Goal: Communication & Community: Answer question/provide support

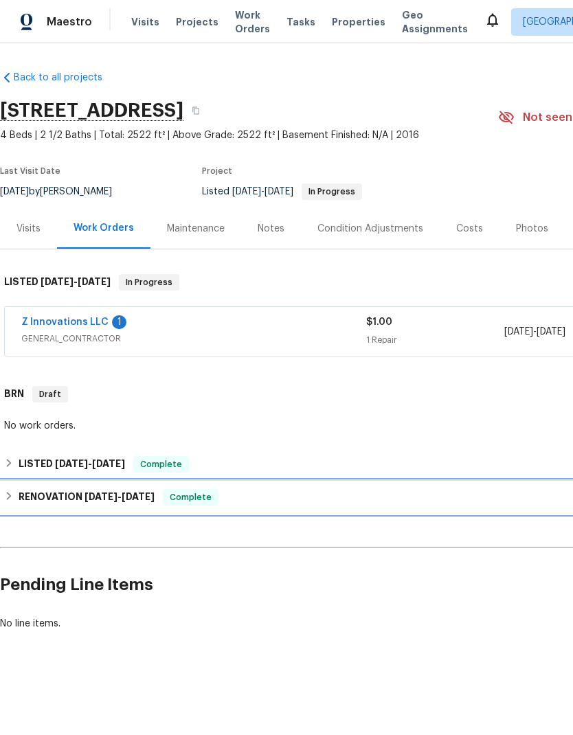
click at [19, 501] on h6 "RENOVATION [DATE] - [DATE]" at bounding box center [87, 497] width 136 height 16
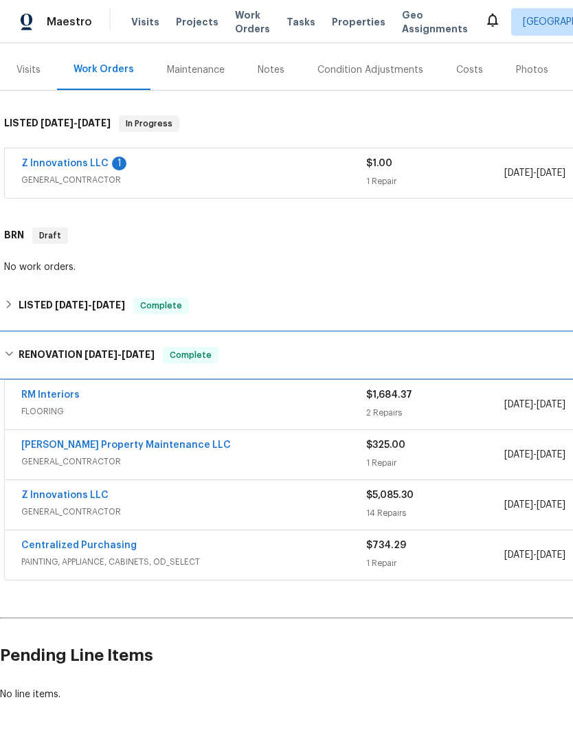
scroll to position [159, 0]
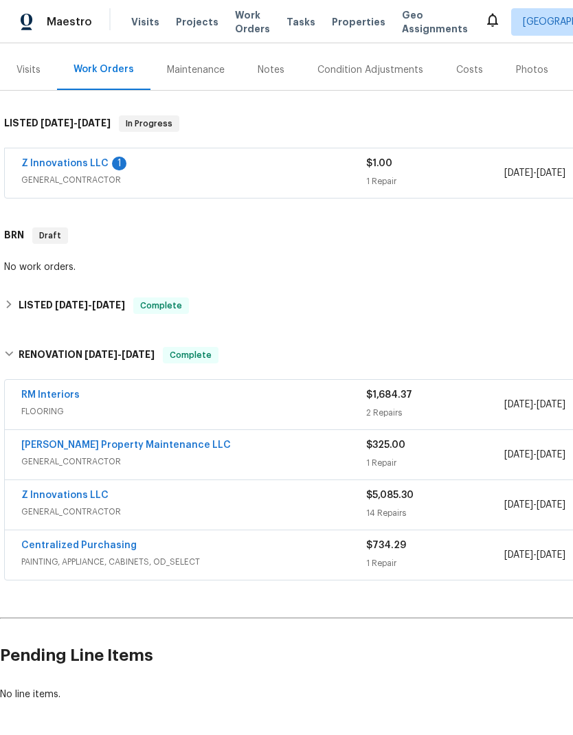
click at [161, 446] on link "[PERSON_NAME] Property Maintenance LLC" at bounding box center [125, 445] width 209 height 10
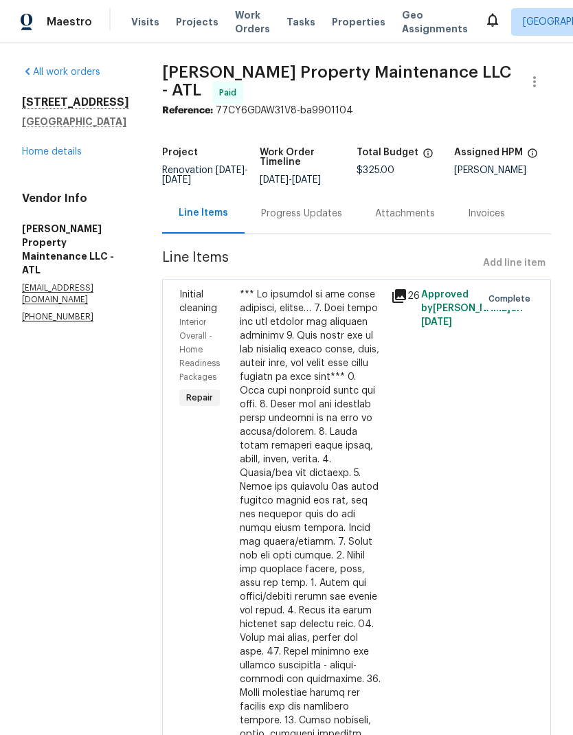
click at [64, 154] on link "Home details" at bounding box center [52, 152] width 60 height 10
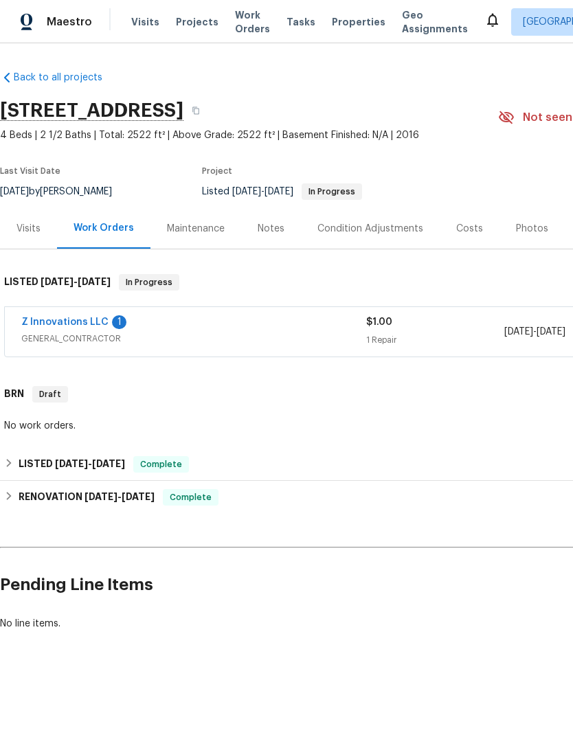
click at [76, 319] on link "Z Innovations LLC" at bounding box center [64, 322] width 87 height 10
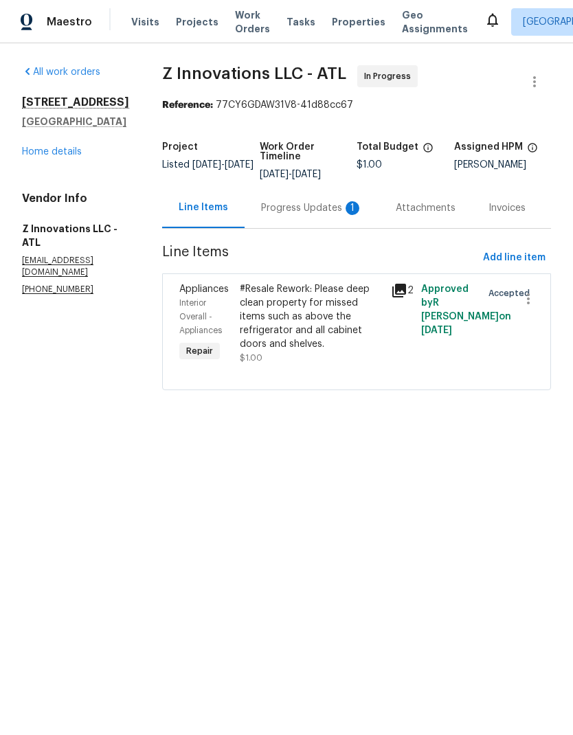
click at [312, 207] on div "Progress Updates 1" at bounding box center [312, 208] width 102 height 14
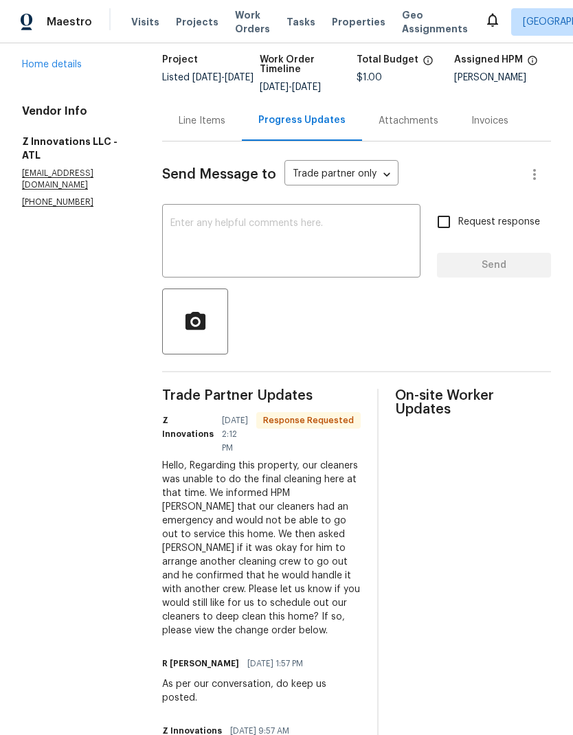
scroll to position [87, 0]
click at [227, 220] on textarea at bounding box center [291, 243] width 242 height 48
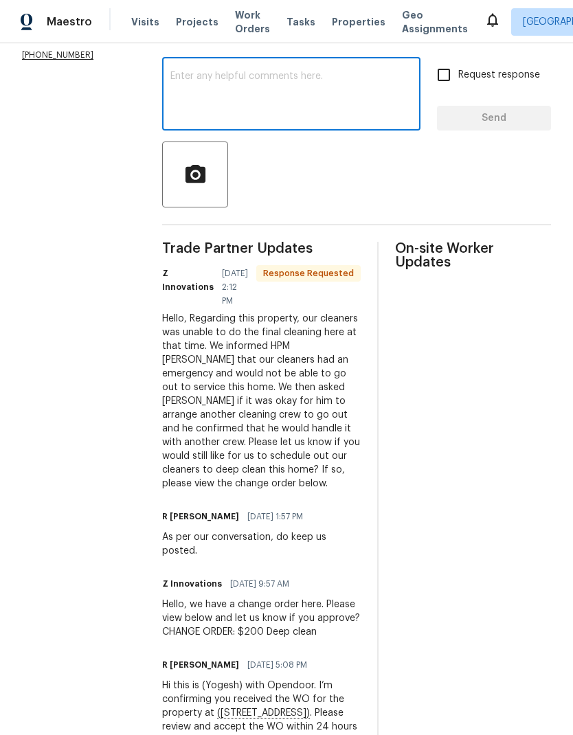
scroll to position [233, 0]
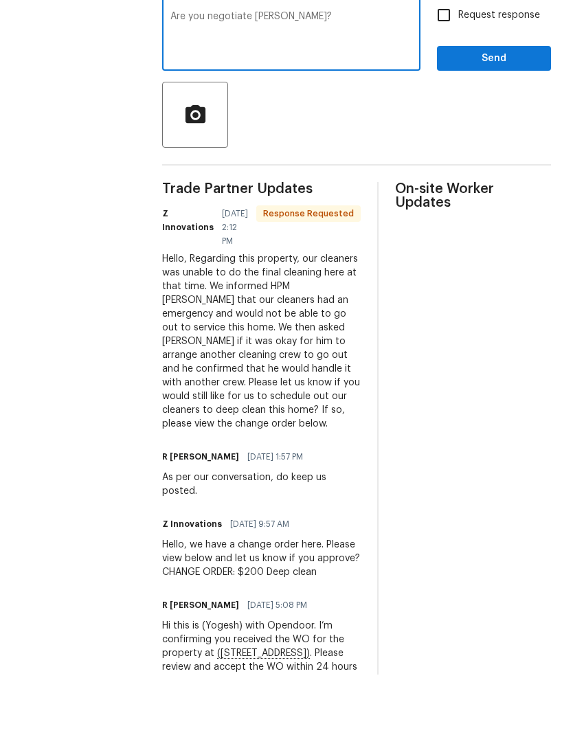
click at [170, 72] on textarea "Are you negotiate [PERSON_NAME]?" at bounding box center [291, 96] width 242 height 48
click at [170, 61] on div "Are you negotiate [PERSON_NAME]? x ​" at bounding box center [291, 96] width 258 height 70
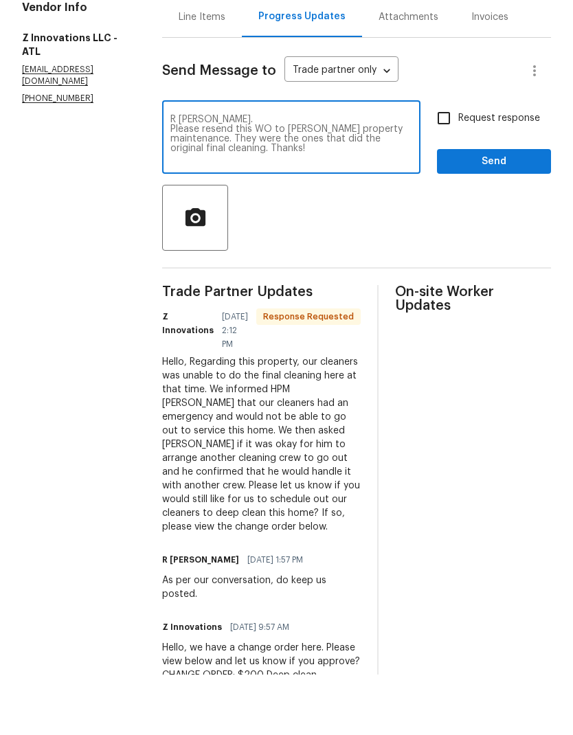
scroll to position [130, 0]
type textarea "R [PERSON_NAME]. Please resend this WO to [PERSON_NAME] property maintenance. T…"
click at [447, 165] on input "Request response" at bounding box center [443, 179] width 29 height 29
checkbox input "true"
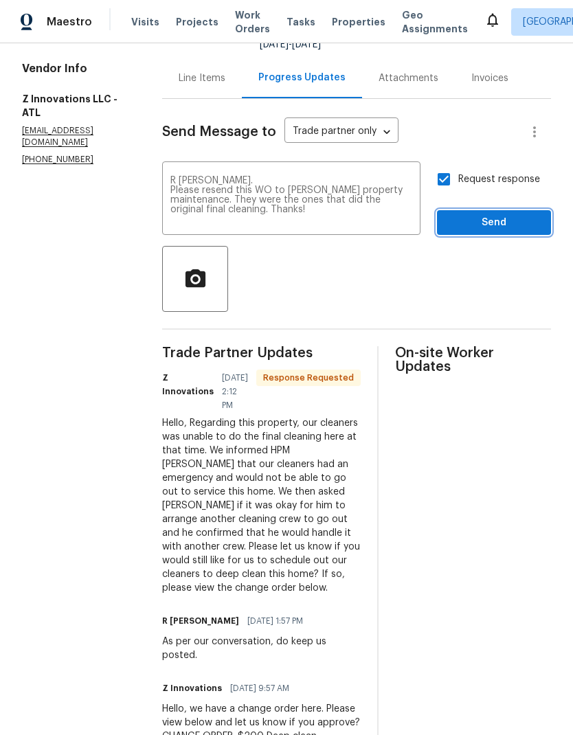
click at [497, 214] on span "Send" at bounding box center [494, 222] width 92 height 17
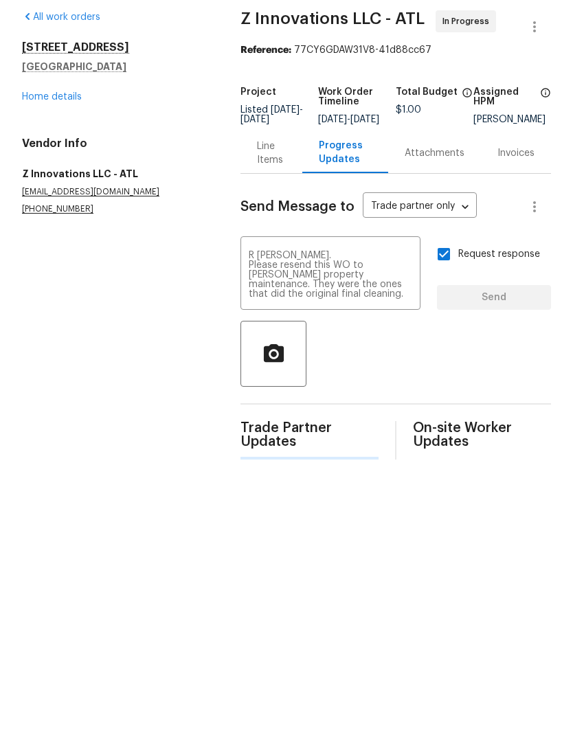
scroll to position [0, 0]
